Goal: Information Seeking & Learning: Find contact information

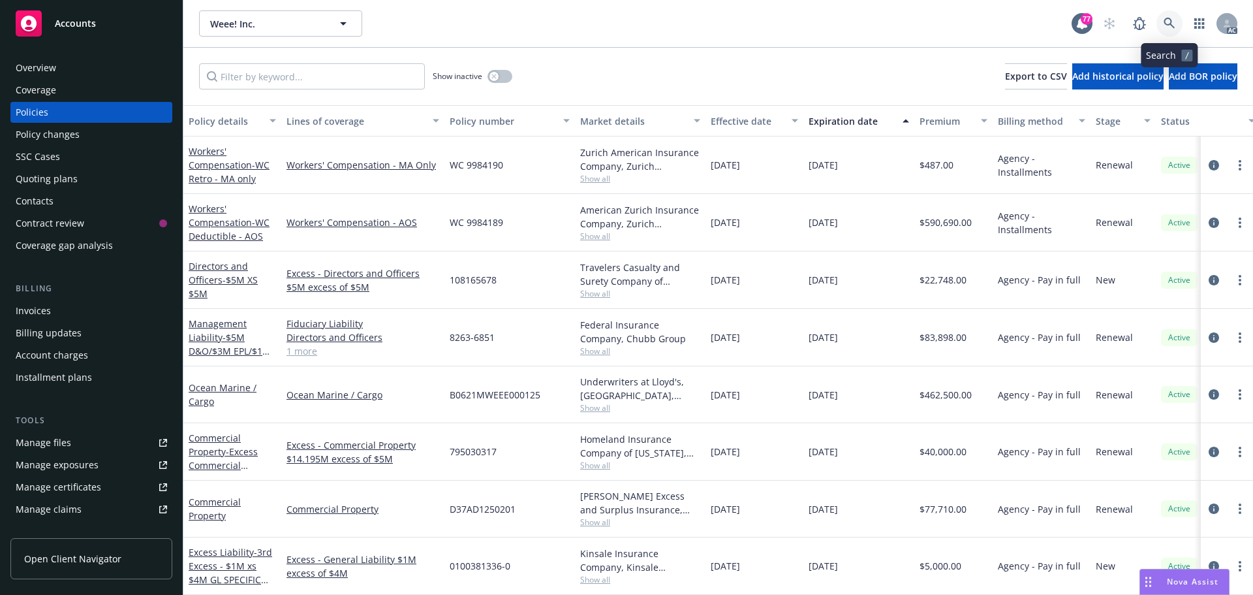
click at [1170, 23] on icon at bounding box center [1169, 23] width 11 height 11
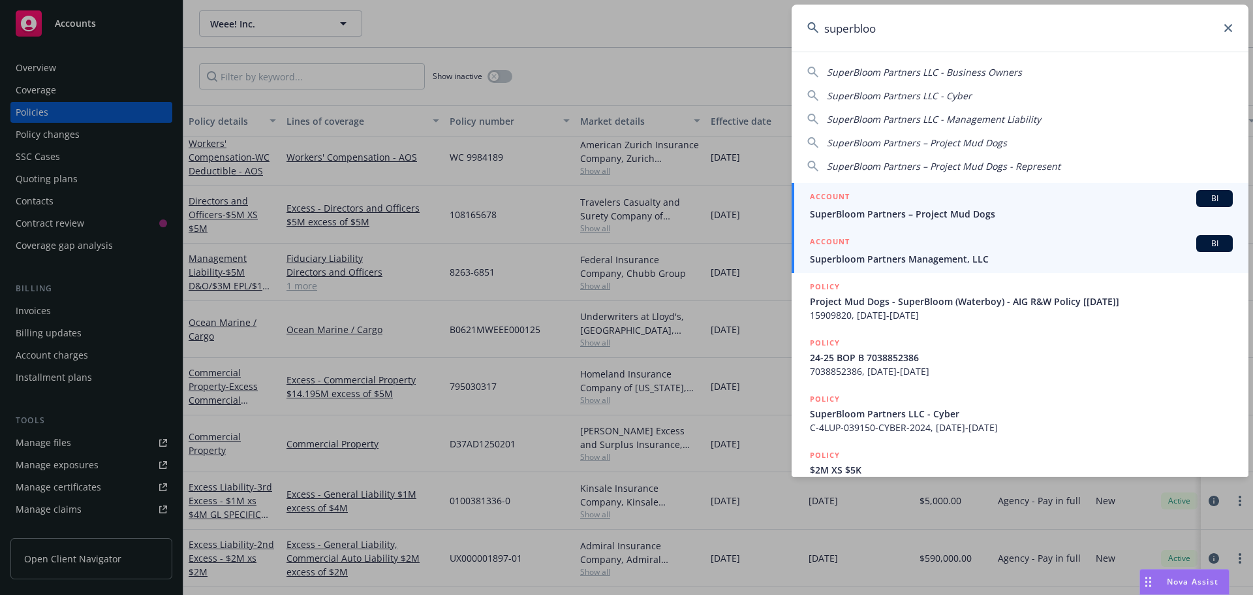
type input "superbloo"
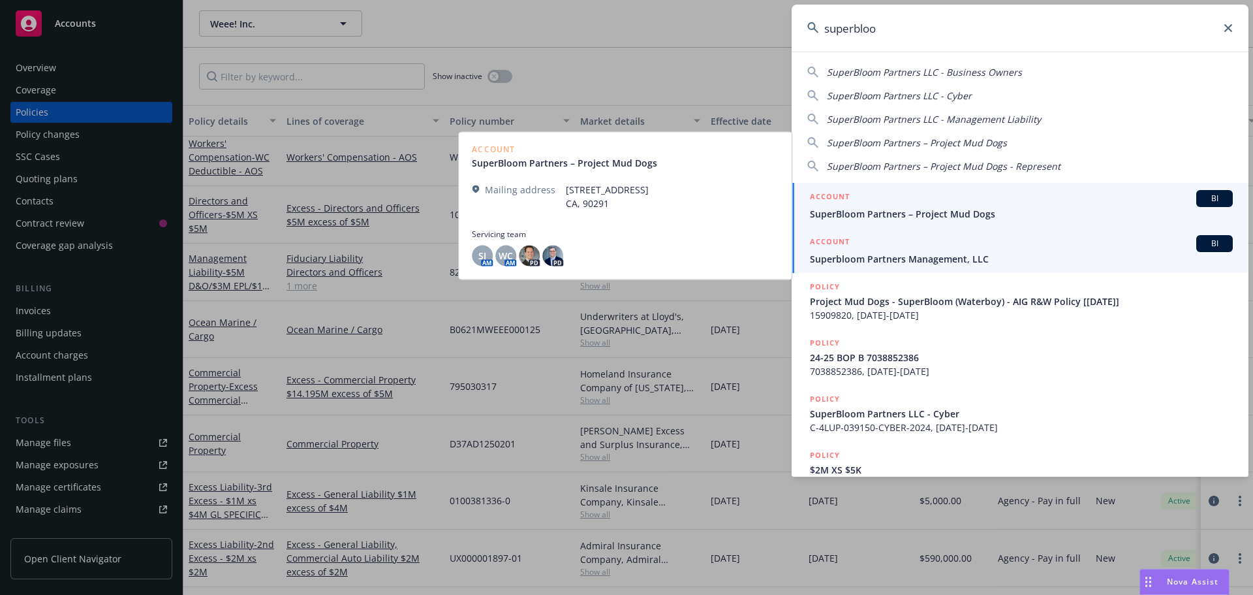
click at [898, 243] on div "ACCOUNT BI" at bounding box center [1021, 243] width 423 height 17
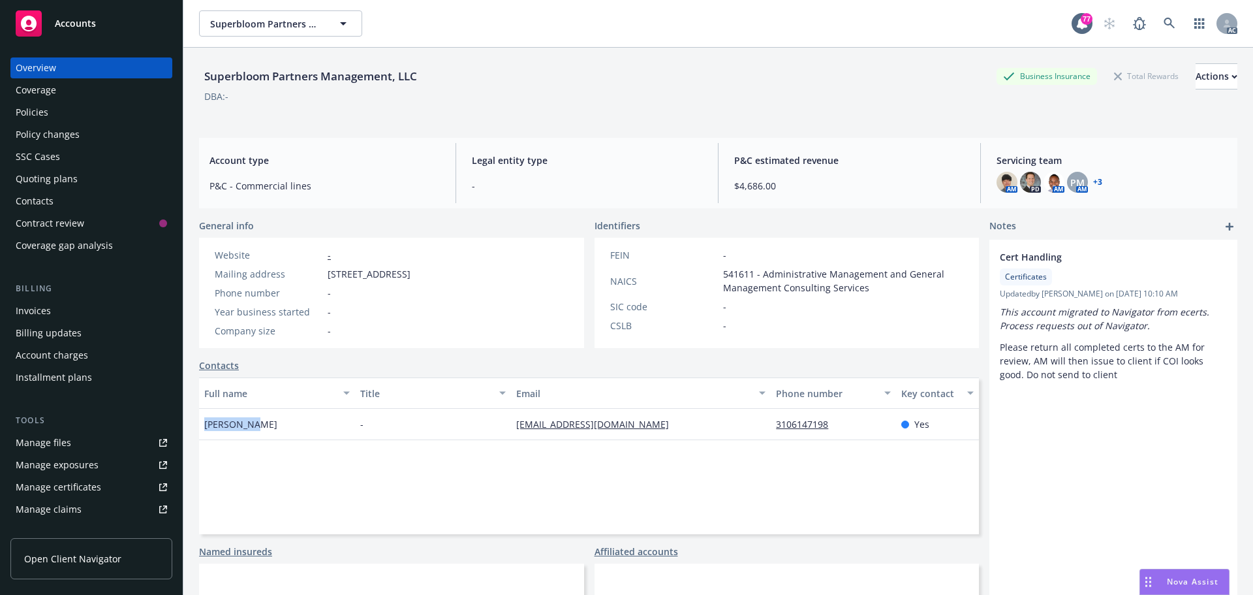
drag, startPoint x: 245, startPoint y: 426, endPoint x: 205, endPoint y: 426, distance: 40.5
click at [205, 426] on div "[PERSON_NAME]" at bounding box center [277, 424] width 156 height 31
copy span "[PERSON_NAME]"
drag, startPoint x: 670, startPoint y: 425, endPoint x: 516, endPoint y: 425, distance: 153.4
click at [511, 425] on div "[EMAIL_ADDRESS][DOMAIN_NAME]" at bounding box center [641, 424] width 260 height 31
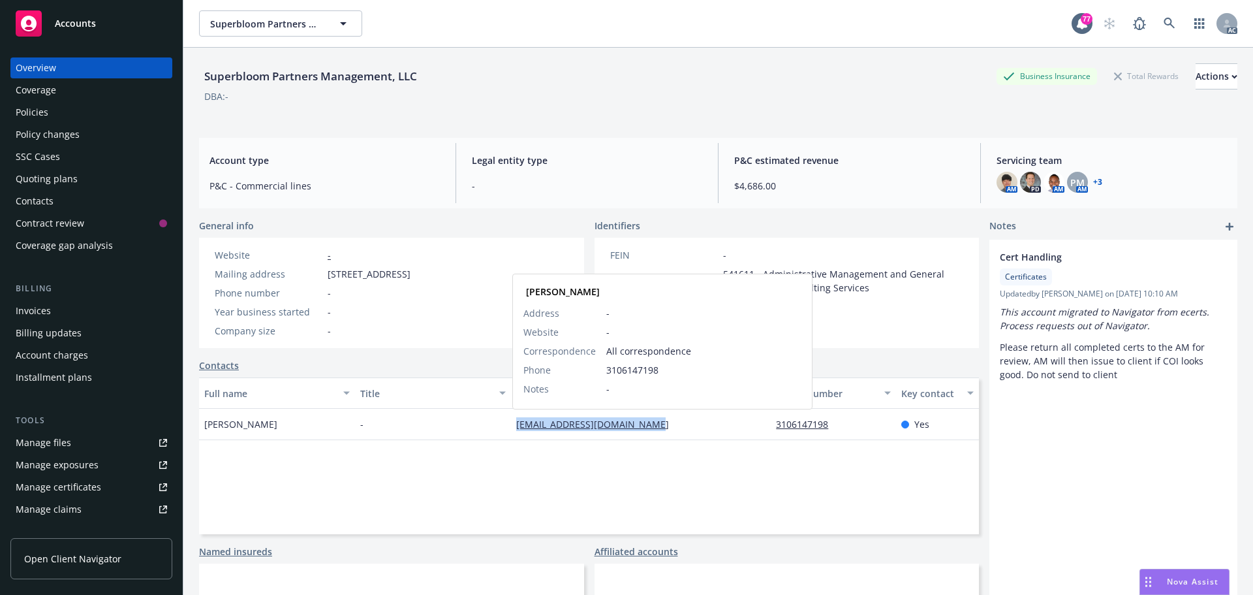
copy link "[EMAIL_ADDRESS][DOMAIN_NAME]"
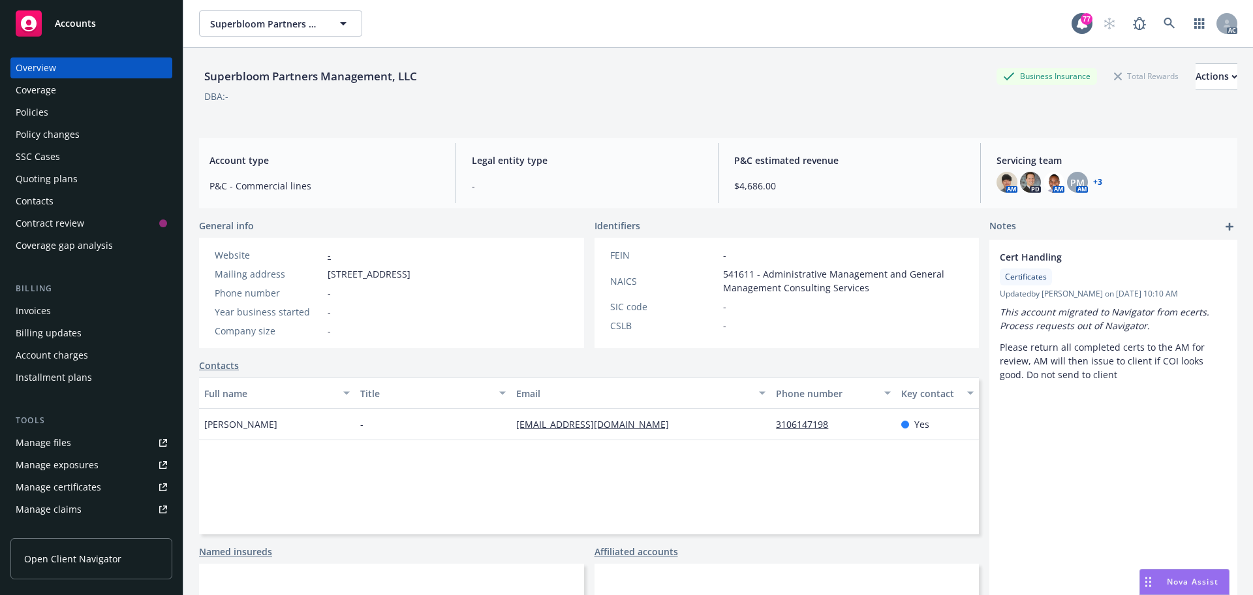
click at [840, 418] on div "3106147198" at bounding box center [833, 424] width 125 height 31
drag, startPoint x: 837, startPoint y: 425, endPoint x: 764, endPoint y: 425, distance: 73.1
click at [771, 425] on div "3106147198" at bounding box center [833, 424] width 125 height 31
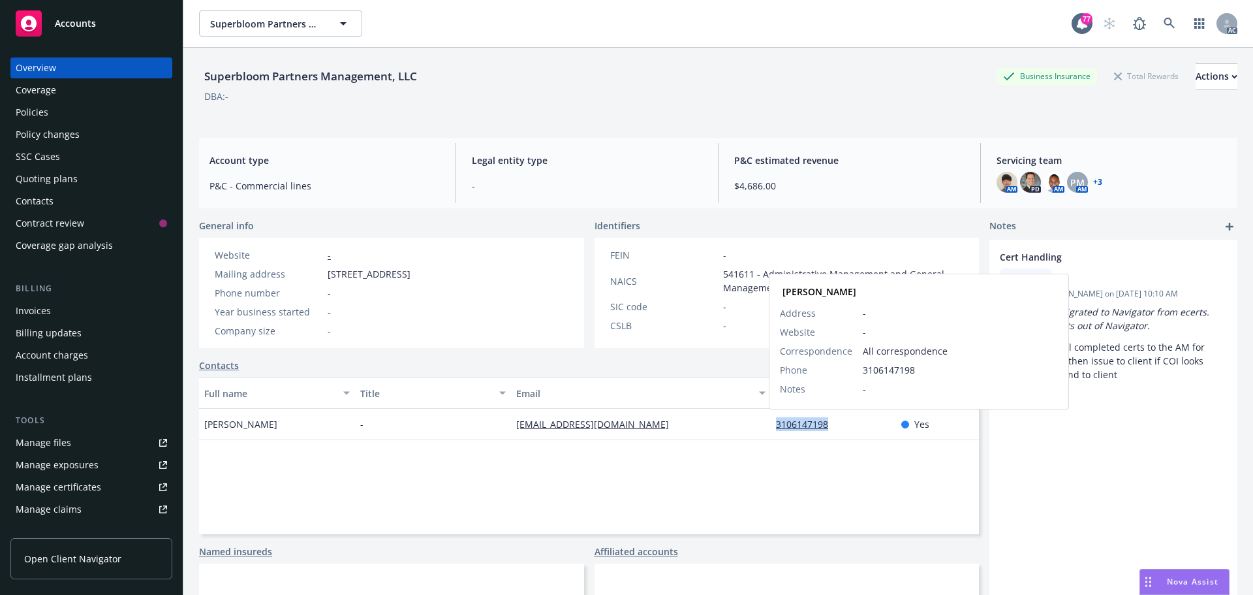
copy link "3106147198"
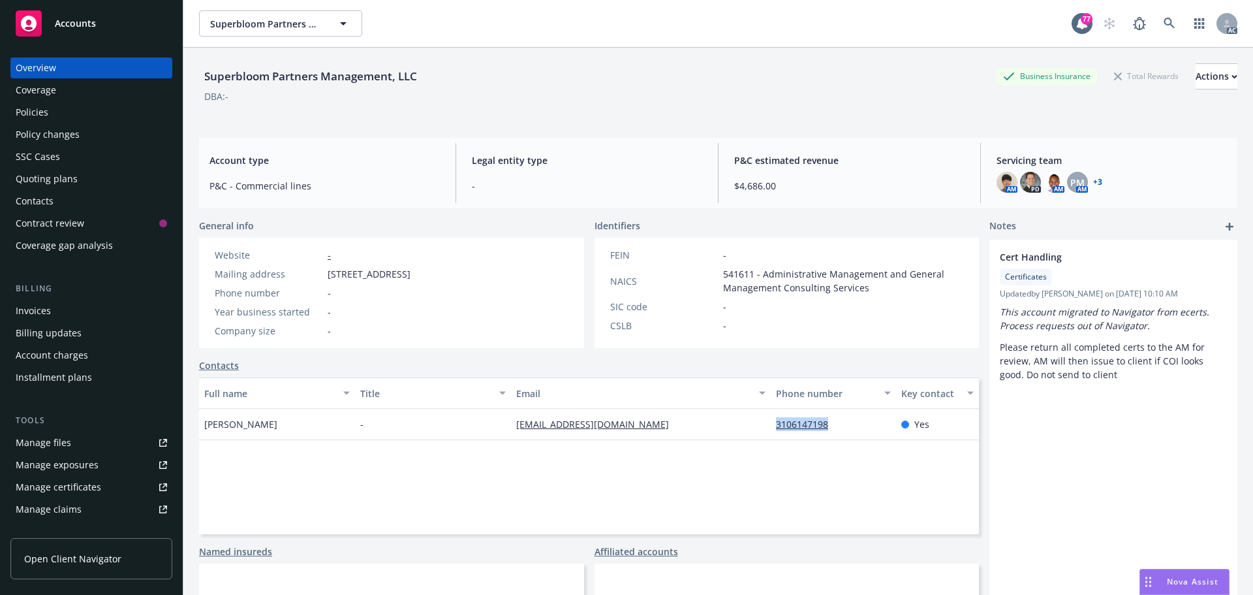
click at [92, 106] on div "Policies" at bounding box center [91, 112] width 151 height 21
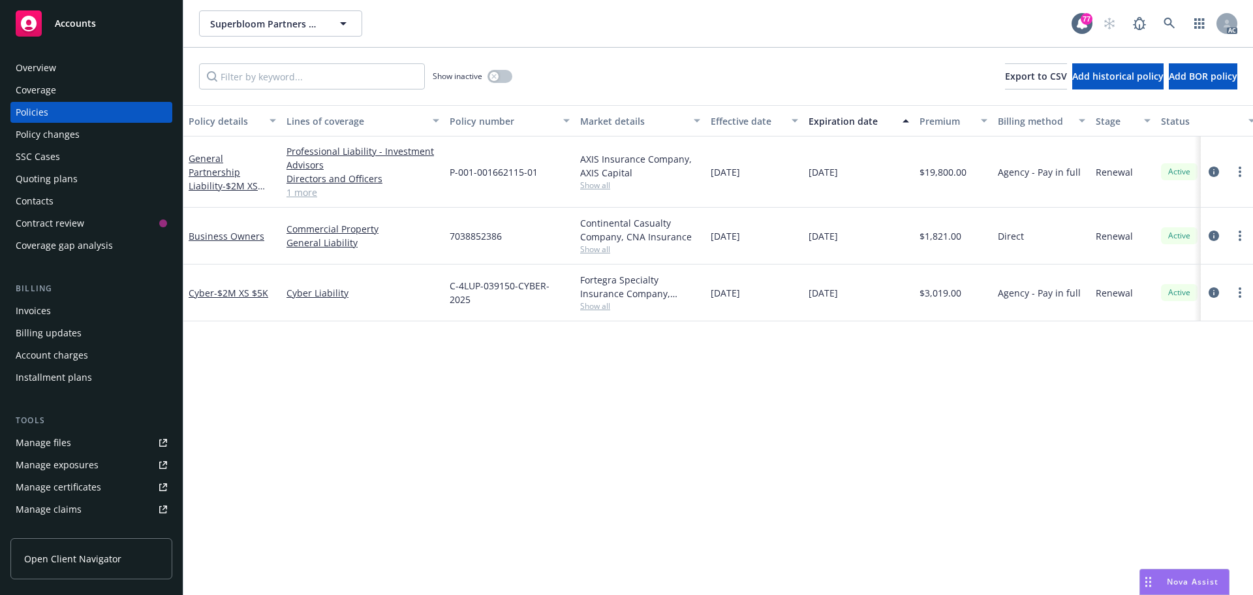
click at [303, 192] on link "1 more" at bounding box center [363, 192] width 153 height 14
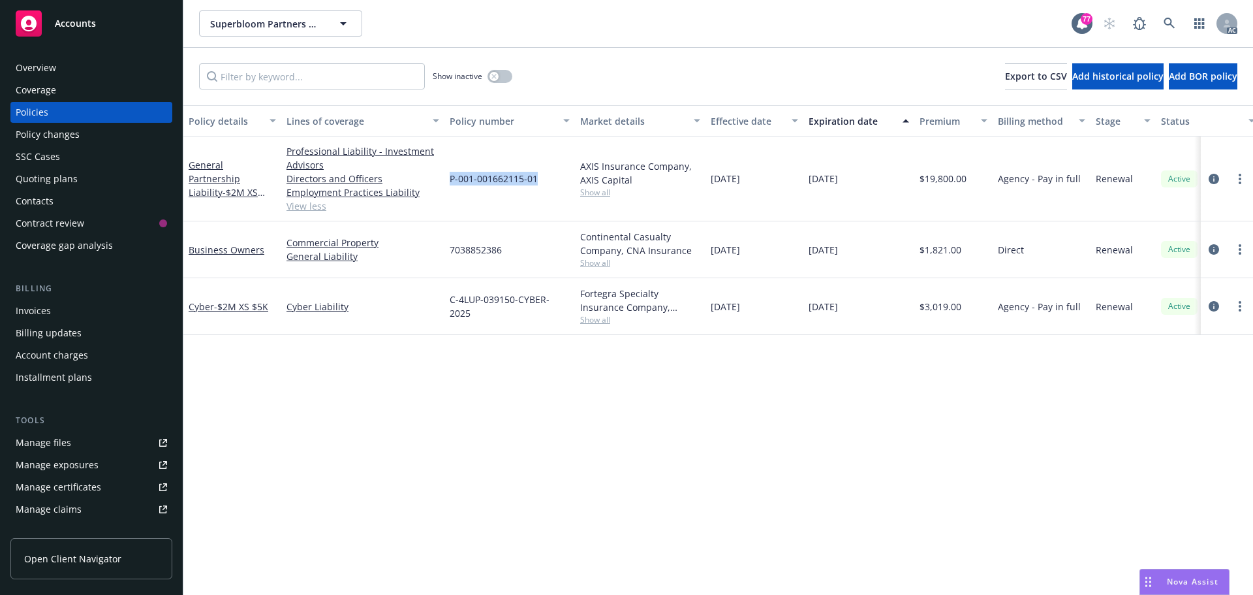
drag, startPoint x: 537, startPoint y: 176, endPoint x: 450, endPoint y: 176, distance: 87.5
click at [450, 176] on span "P-001-001662115-01" at bounding box center [494, 179] width 88 height 14
copy span "P-001-001662115-01"
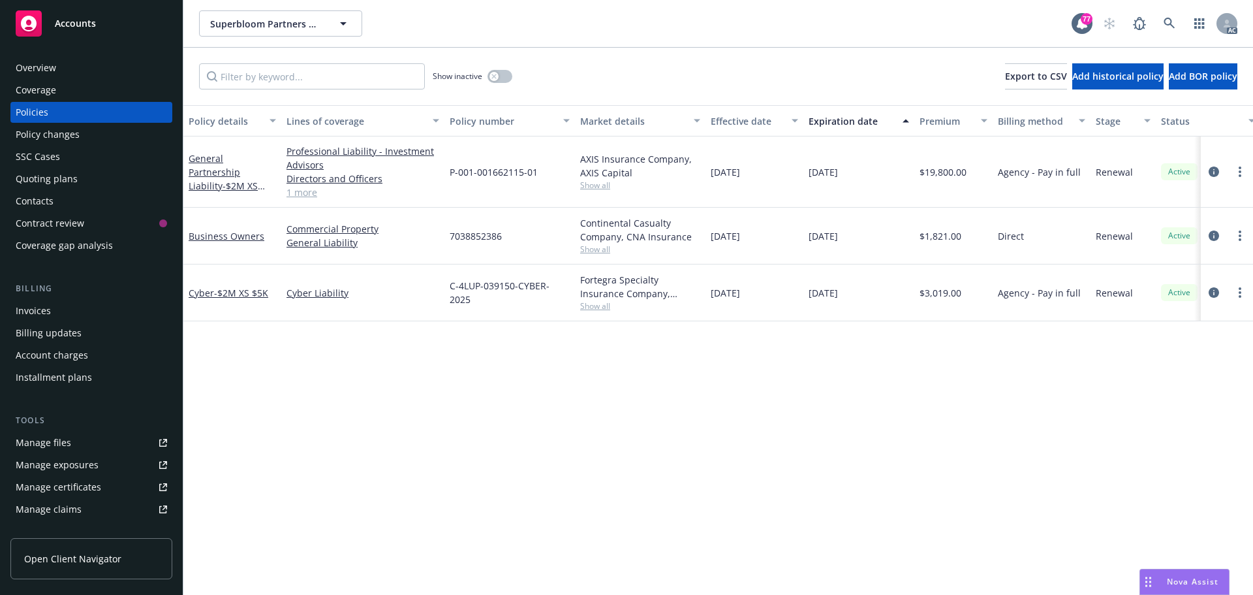
click at [597, 185] on span "Show all" at bounding box center [640, 184] width 120 height 11
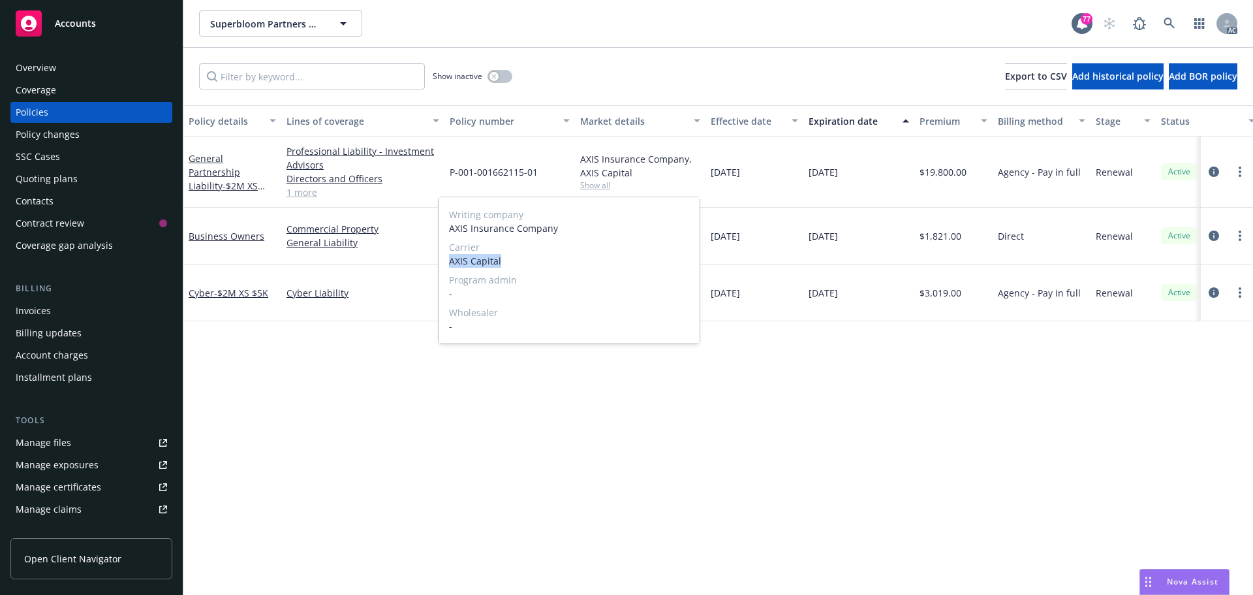
drag, startPoint x: 506, startPoint y: 257, endPoint x: 444, endPoint y: 261, distance: 62.1
click at [444, 261] on div "Writing company AXIS Insurance Company Carrier AXIS Capital Program admin - Who…" at bounding box center [569, 270] width 261 height 146
copy span "AXIS Capital"
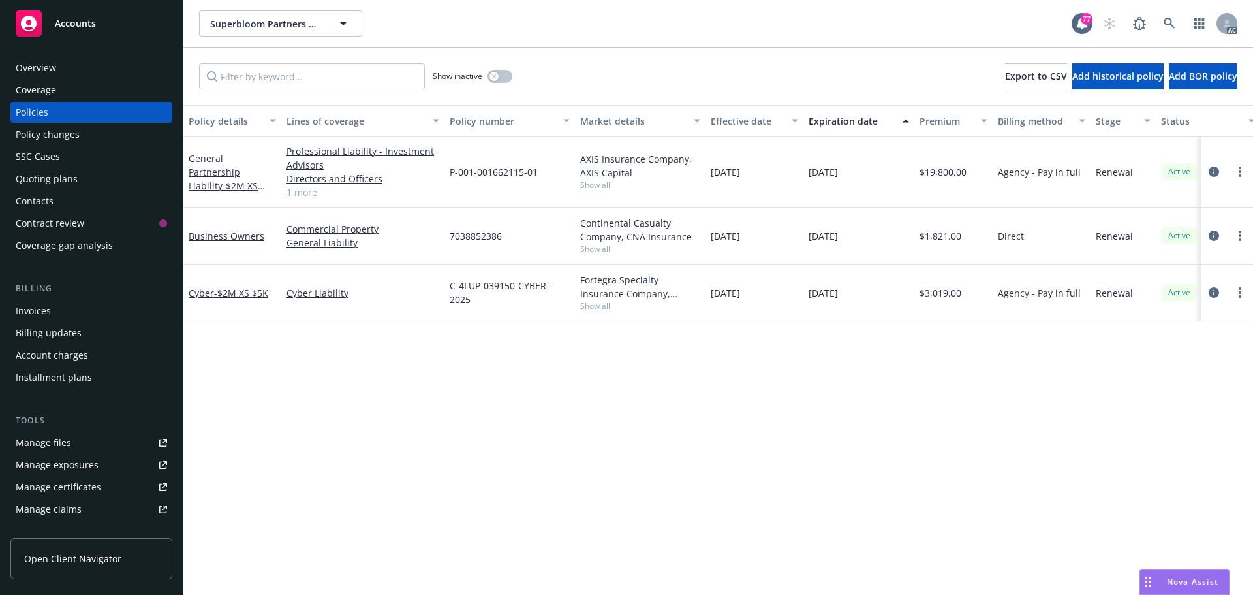
click at [76, 72] on div "Overview" at bounding box center [91, 67] width 151 height 21
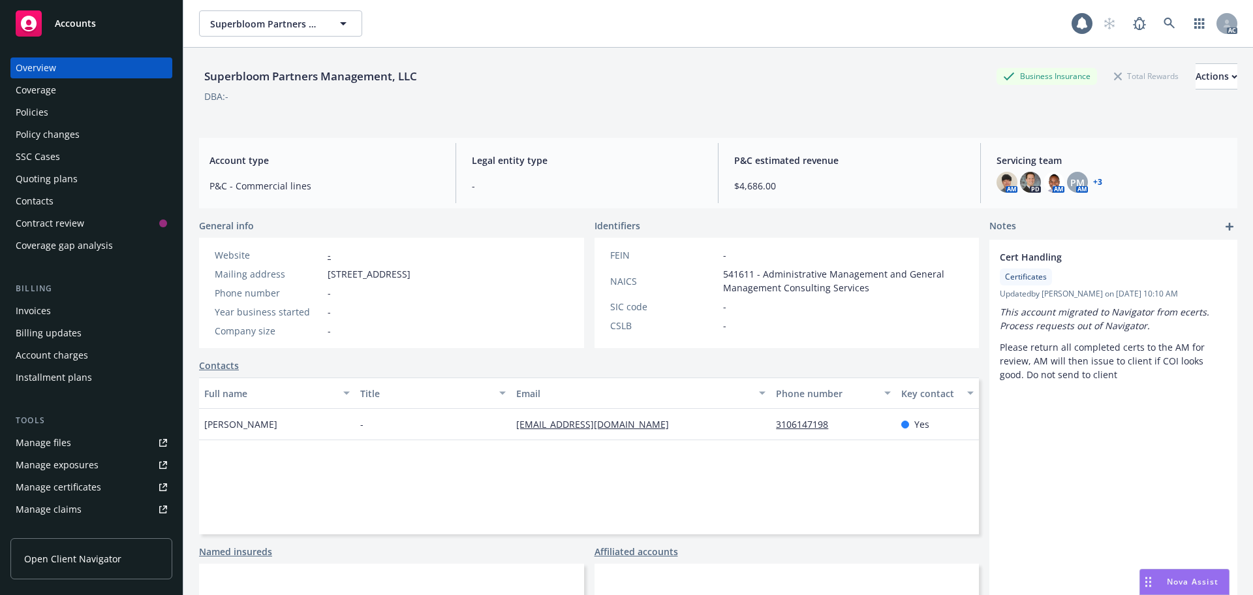
click at [70, 111] on div "Policies" at bounding box center [91, 112] width 151 height 21
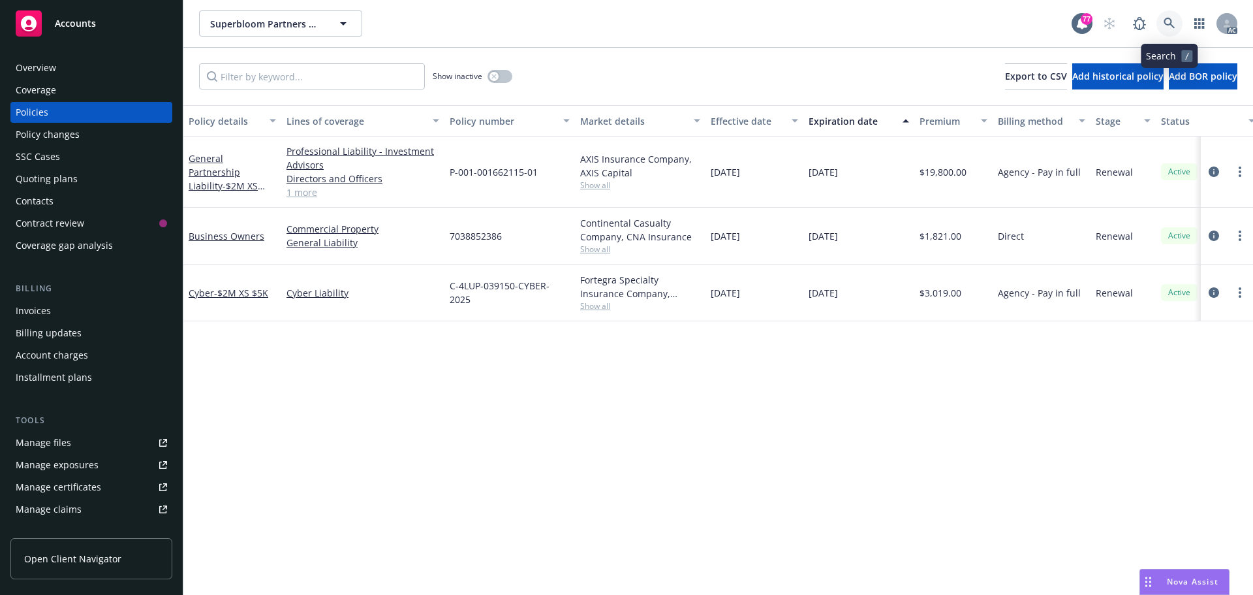
click at [1171, 15] on link at bounding box center [1169, 23] width 26 height 26
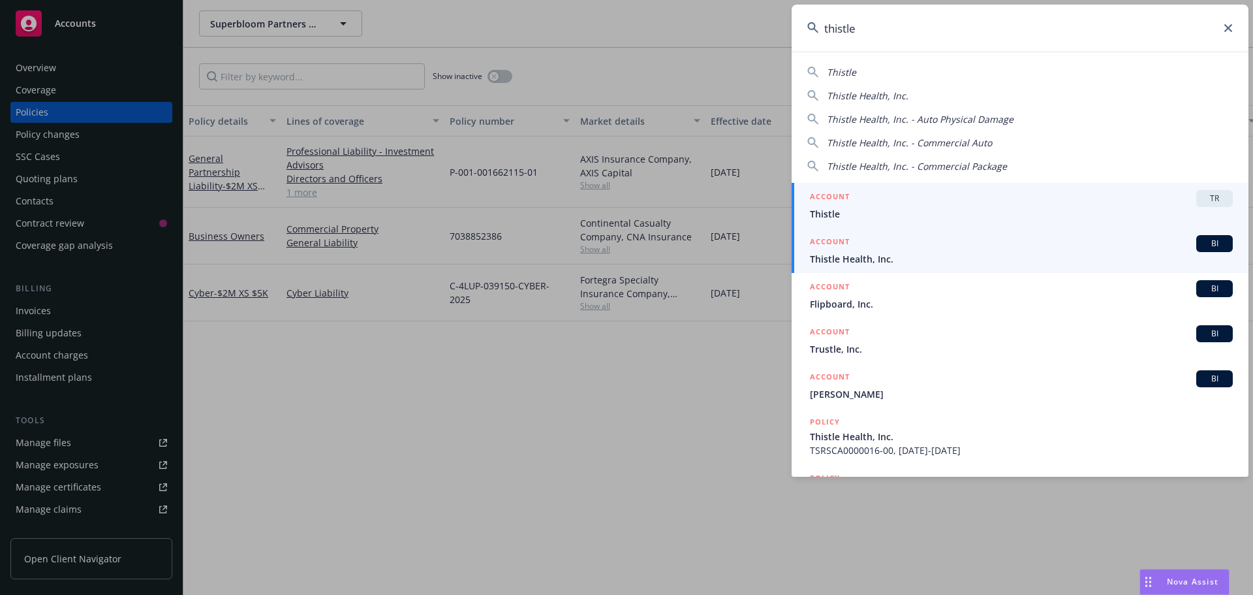
type input "thistle"
click at [863, 251] on div "ACCOUNT BI" at bounding box center [1021, 243] width 423 height 17
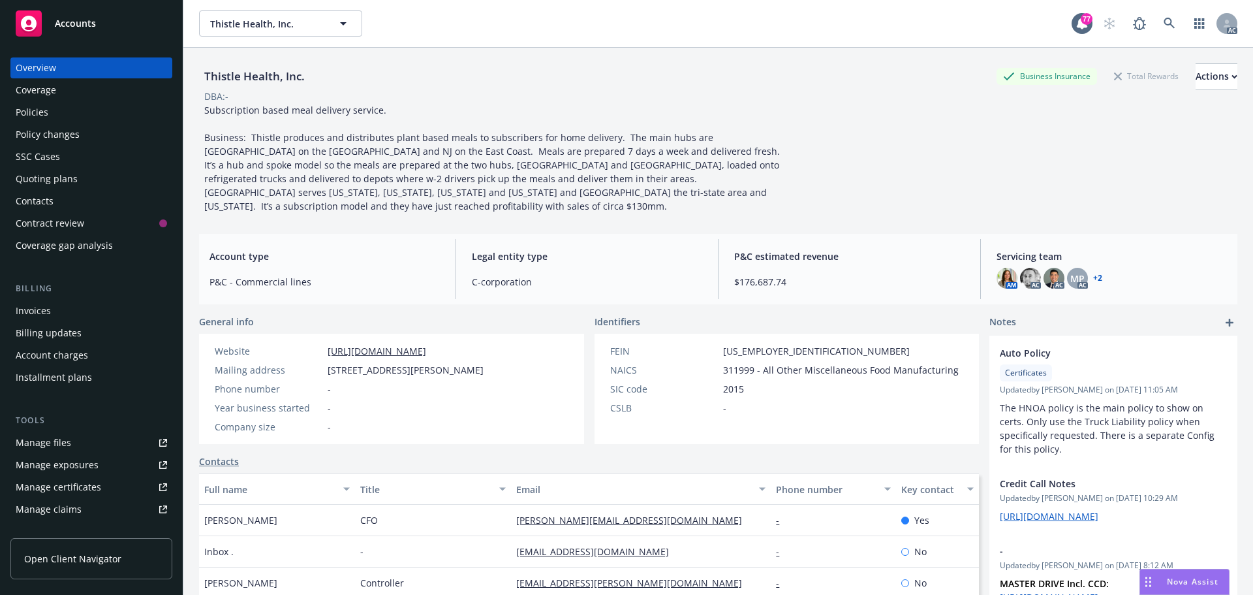
click at [46, 104] on div "Policies" at bounding box center [32, 112] width 33 height 21
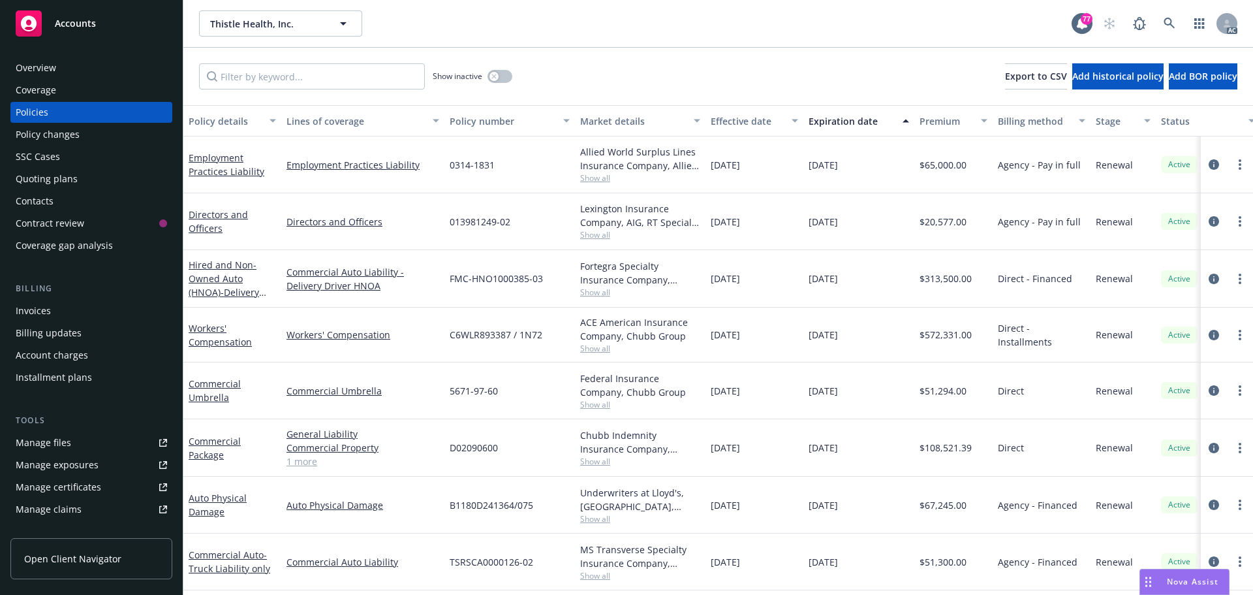
scroll to position [62, 0]
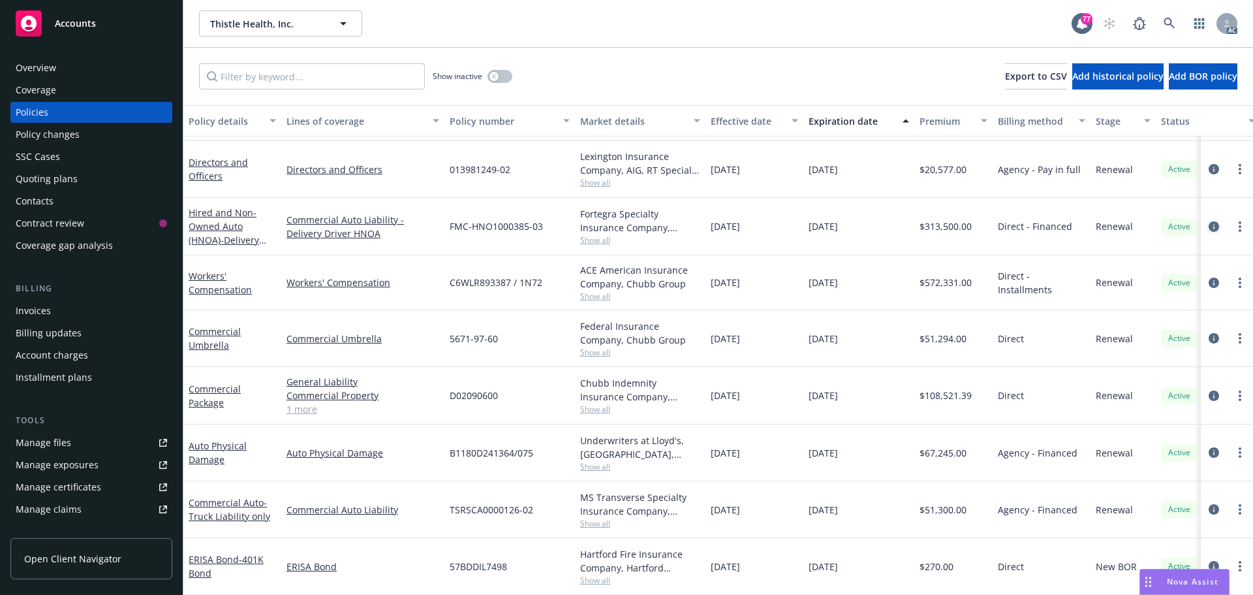
click at [1209, 221] on icon "circleInformation" at bounding box center [1214, 226] width 10 height 10
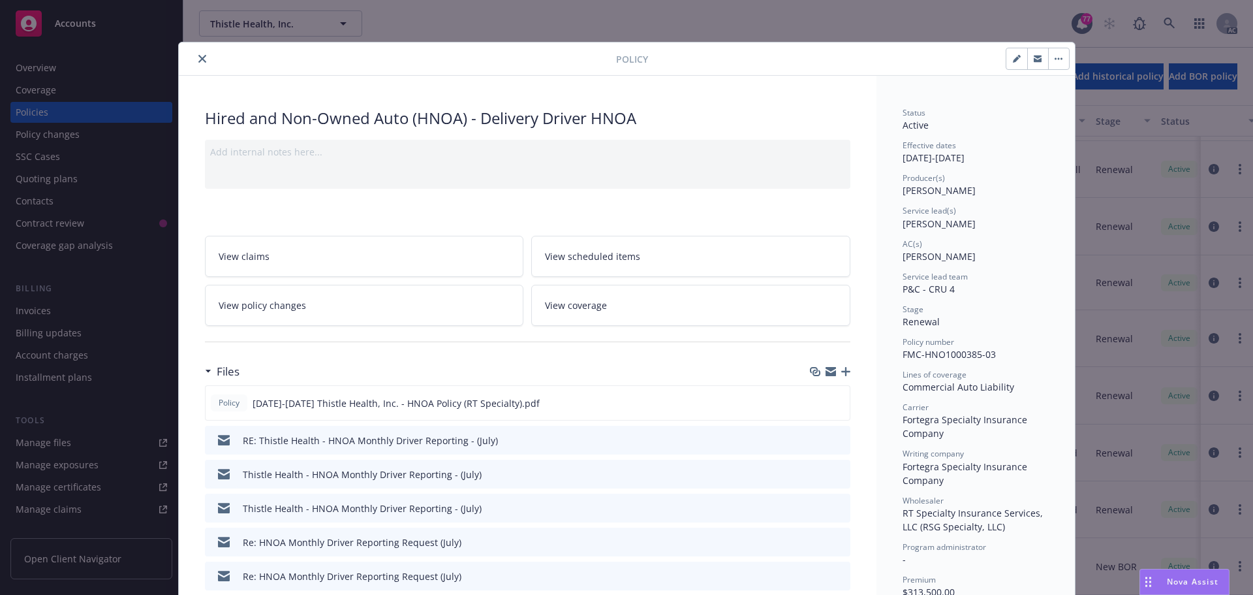
click at [200, 54] on button "close" at bounding box center [202, 59] width 16 height 16
